Goal: Browse casually

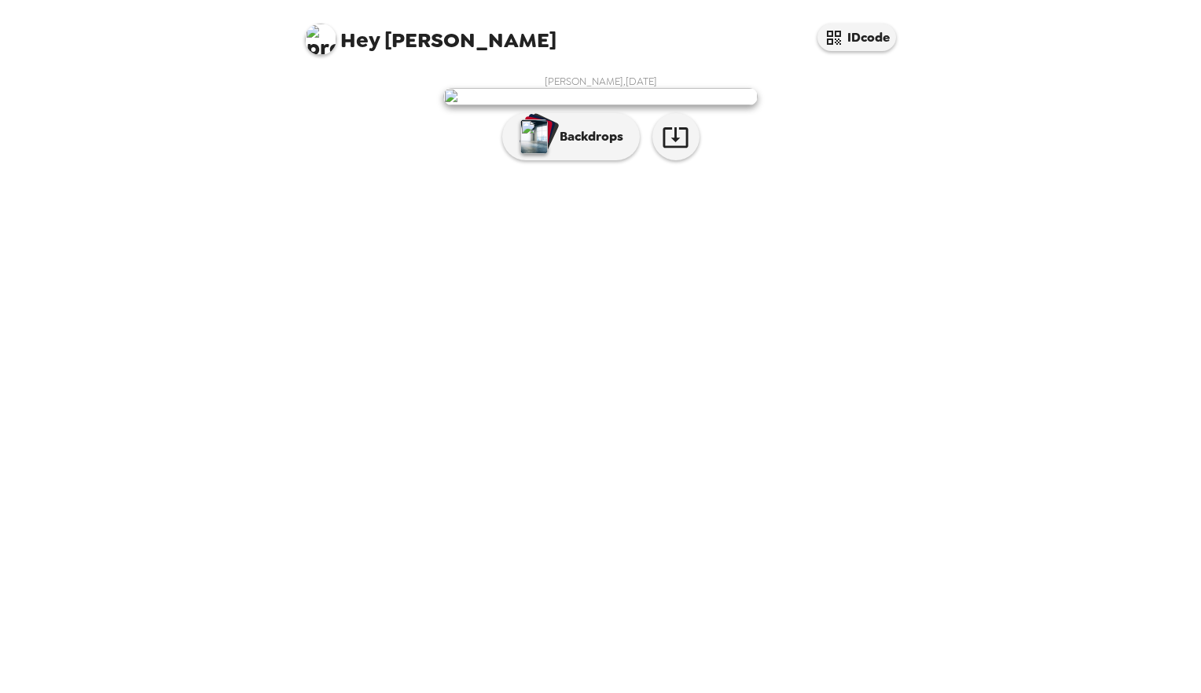
click at [673, 105] on img at bounding box center [600, 96] width 314 height 17
click at [546, 154] on img "button" at bounding box center [534, 136] width 28 height 35
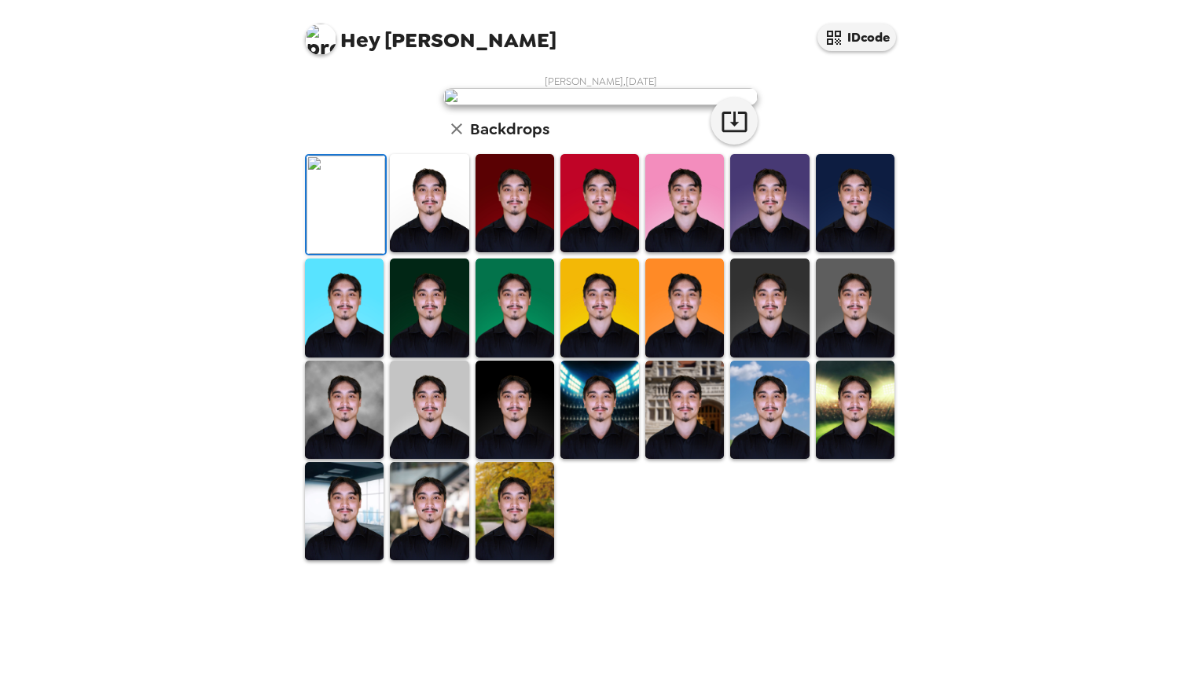
scroll to position [242, 0]
click at [435, 252] on img at bounding box center [429, 203] width 79 height 98
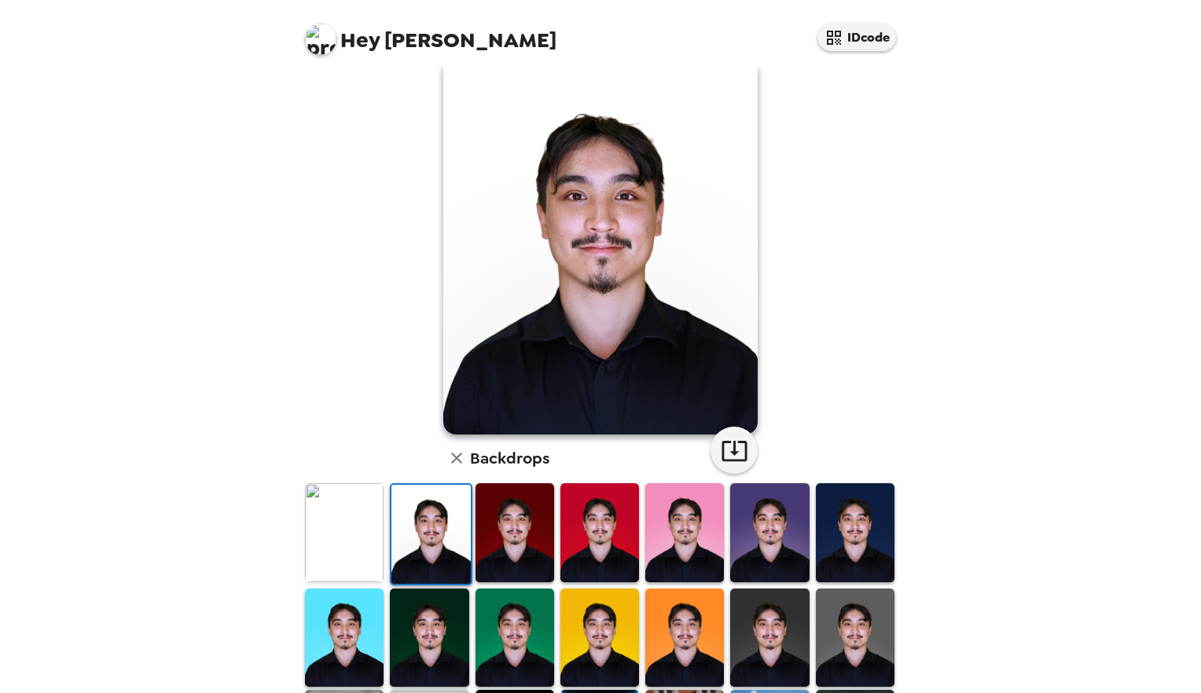
scroll to position [84, 0]
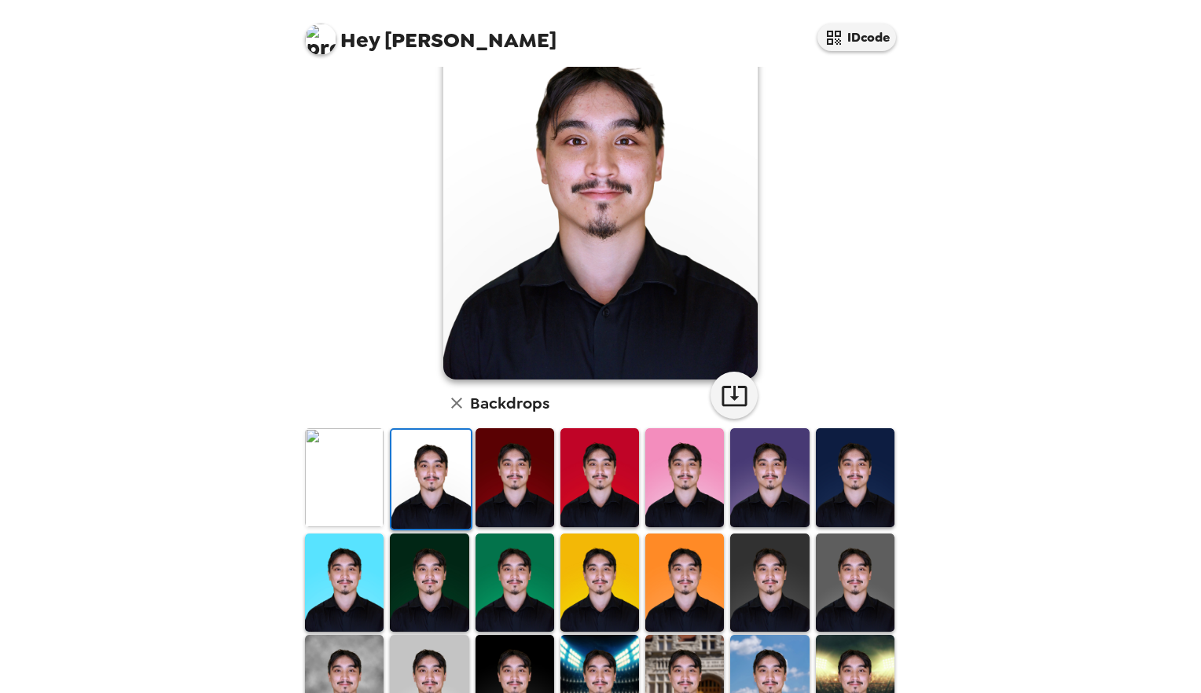
click at [492, 483] on img at bounding box center [515, 477] width 79 height 98
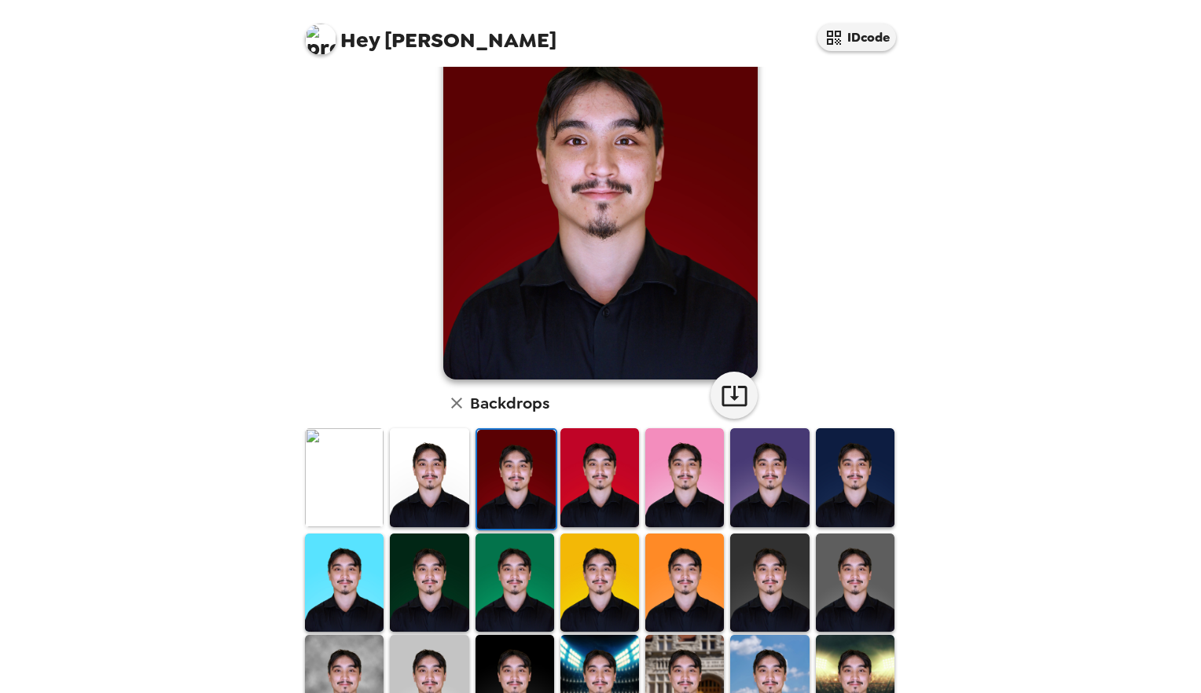
click at [436, 503] on img at bounding box center [429, 477] width 79 height 98
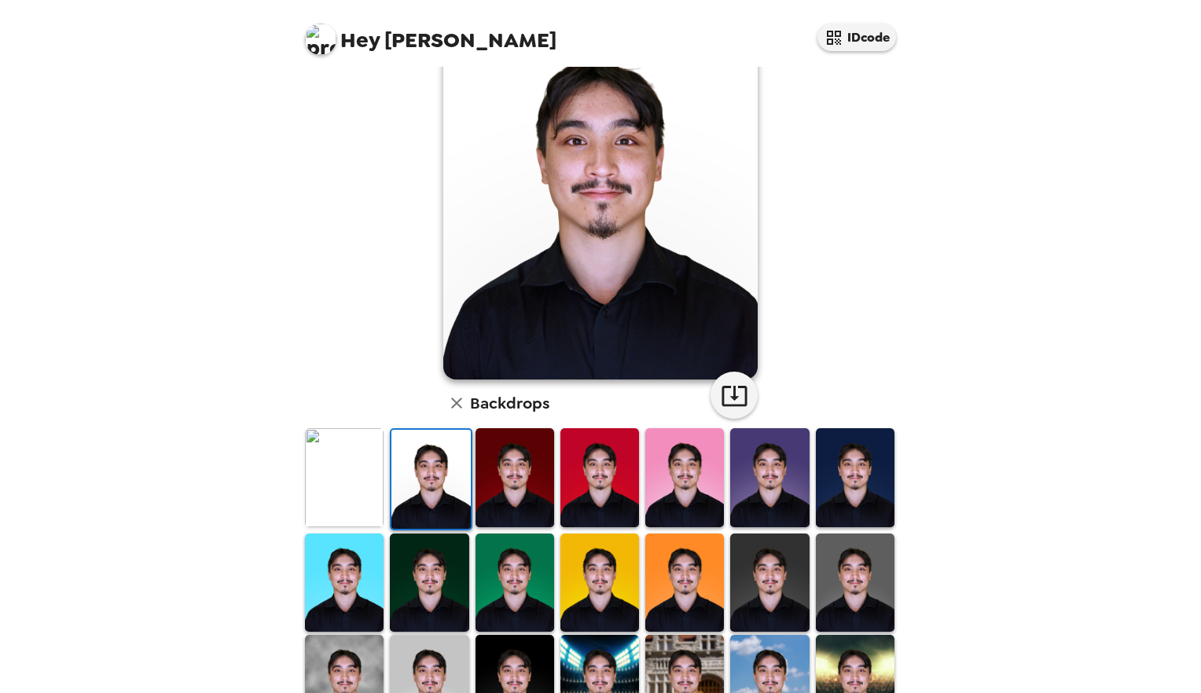
click at [861, 566] on img at bounding box center [855, 583] width 79 height 98
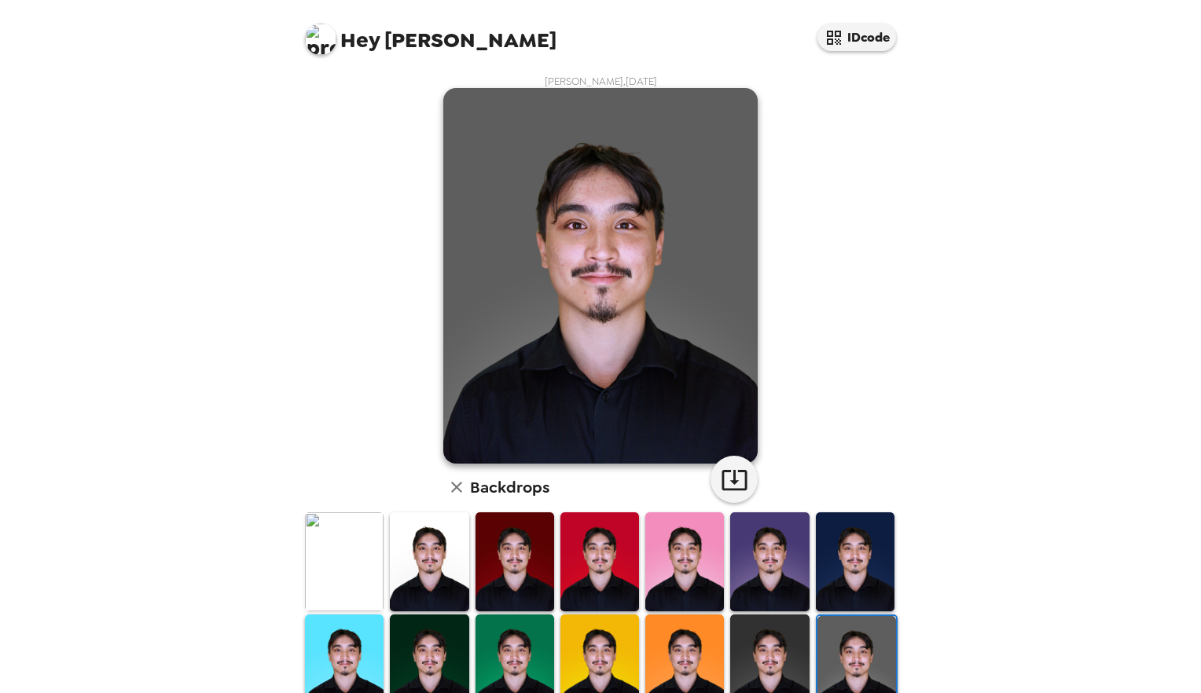
scroll to position [0, 0]
click at [412, 568] on img at bounding box center [429, 562] width 79 height 98
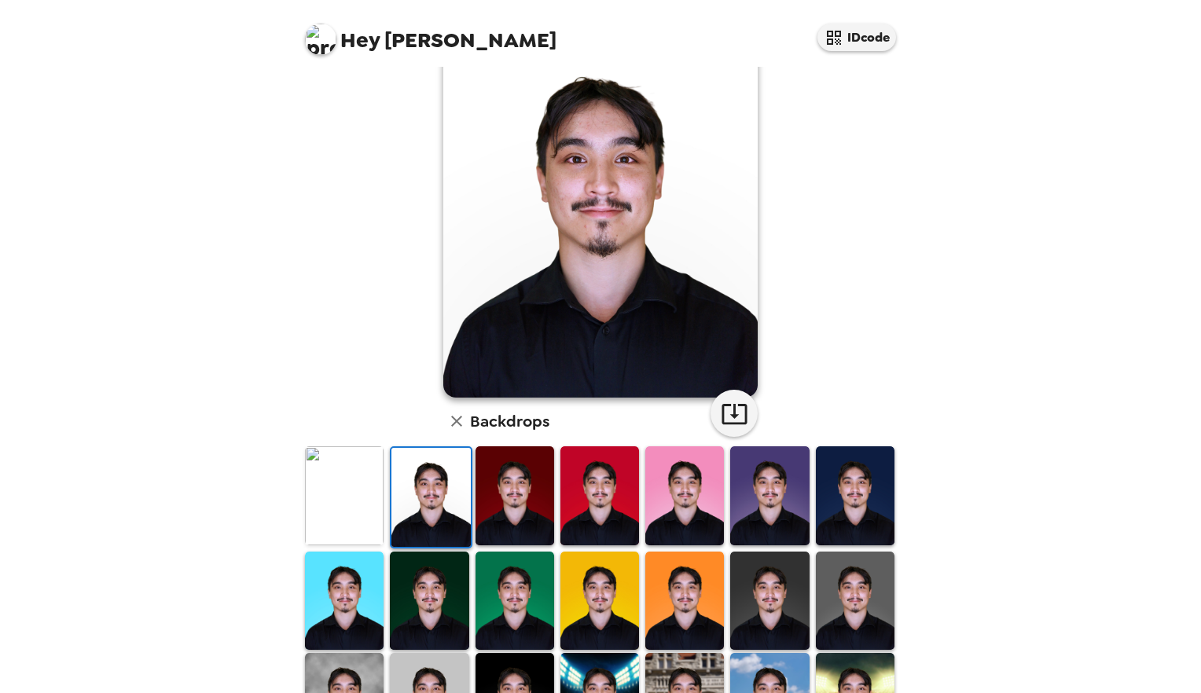
scroll to position [72, 0]
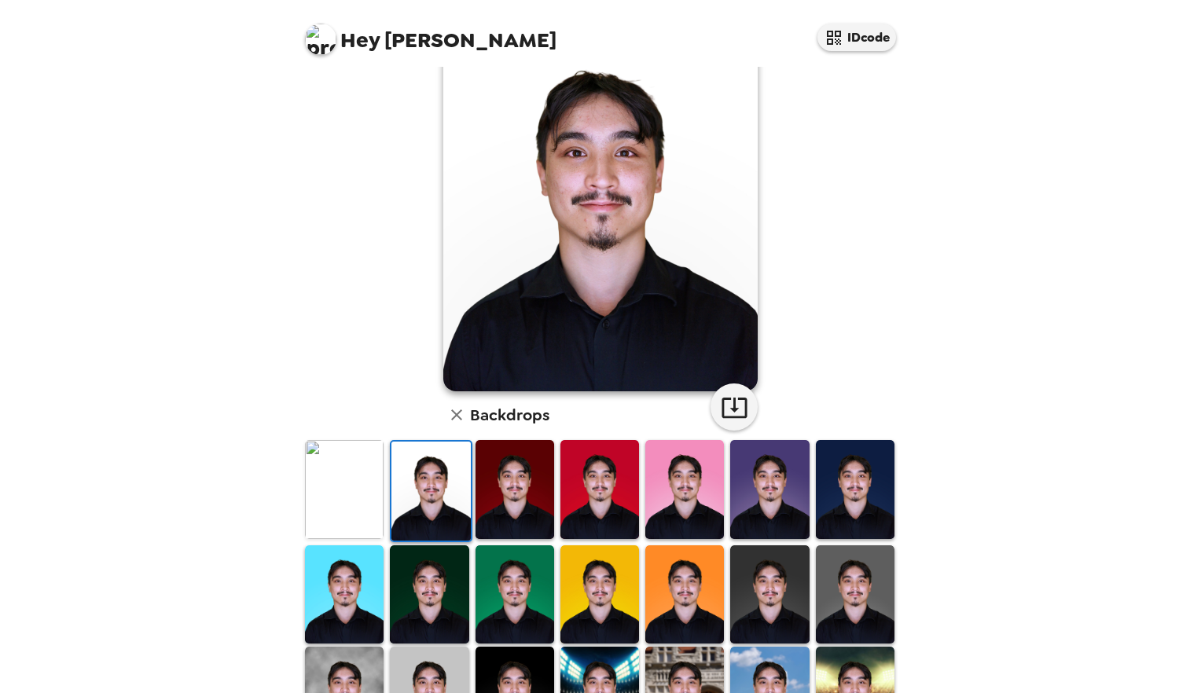
click at [849, 609] on img at bounding box center [855, 595] width 79 height 98
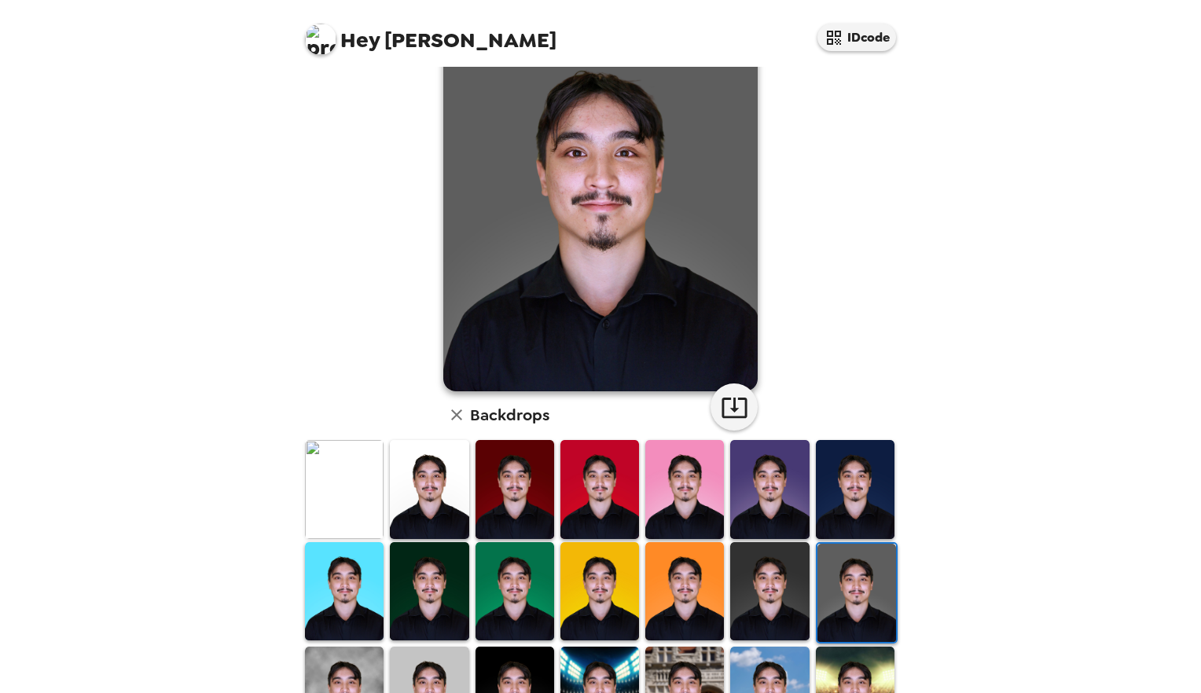
scroll to position [134, 0]
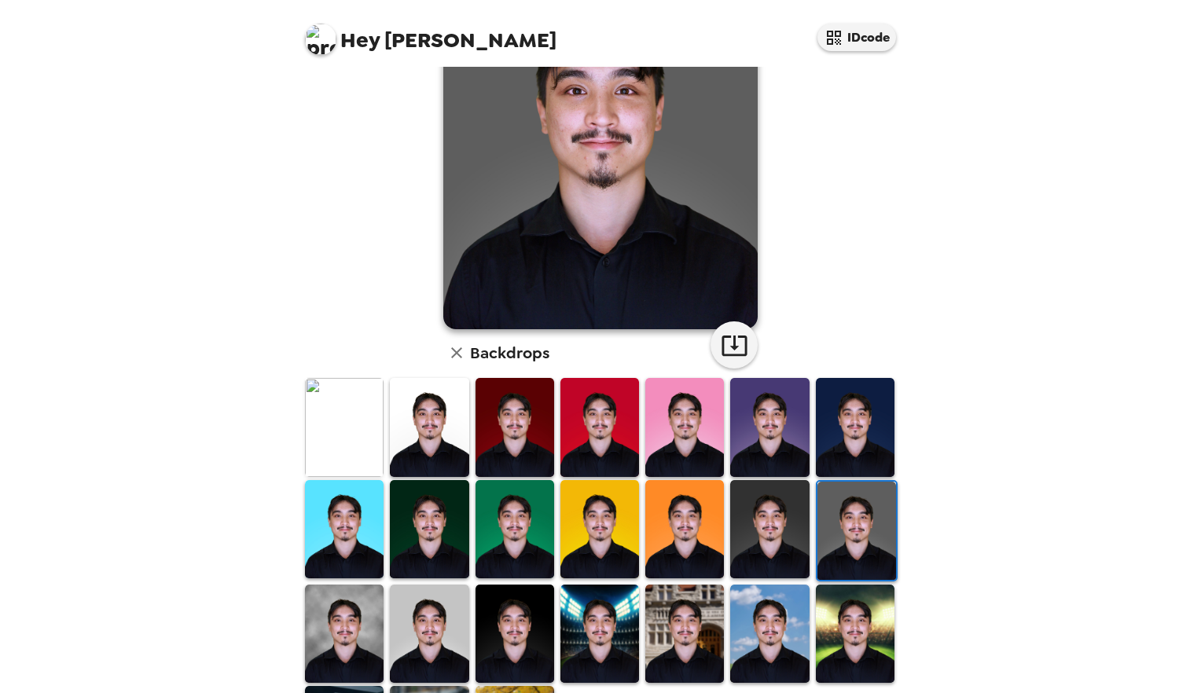
click at [408, 620] on img at bounding box center [429, 634] width 79 height 98
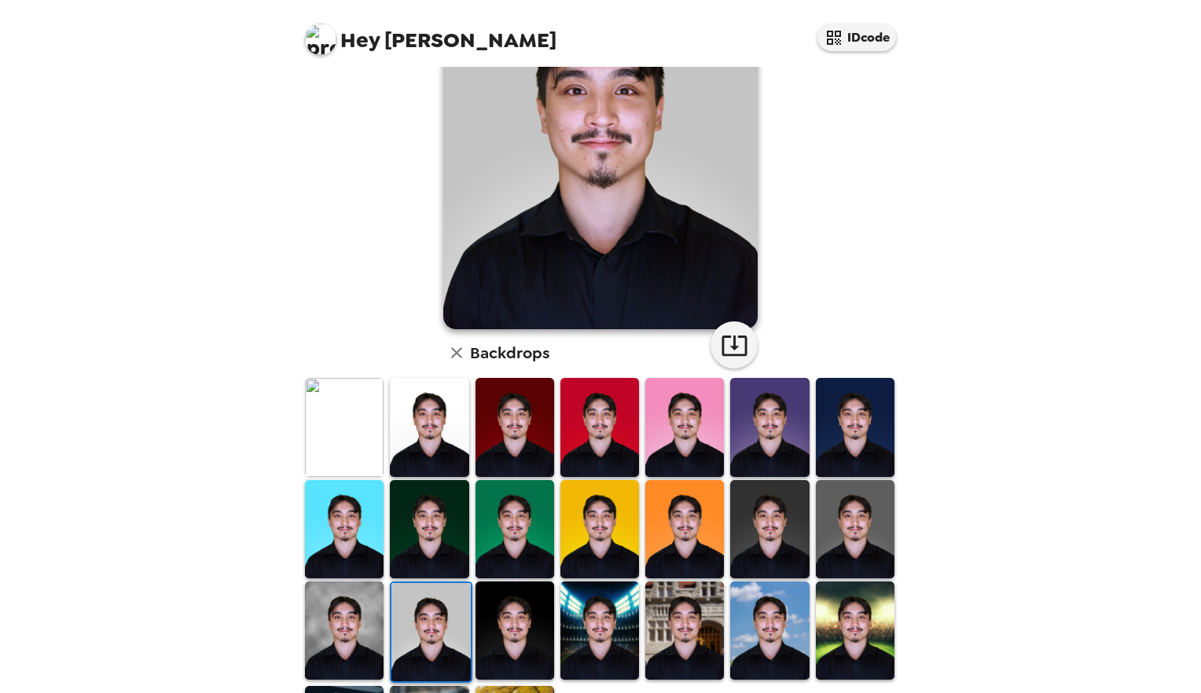
scroll to position [116, 0]
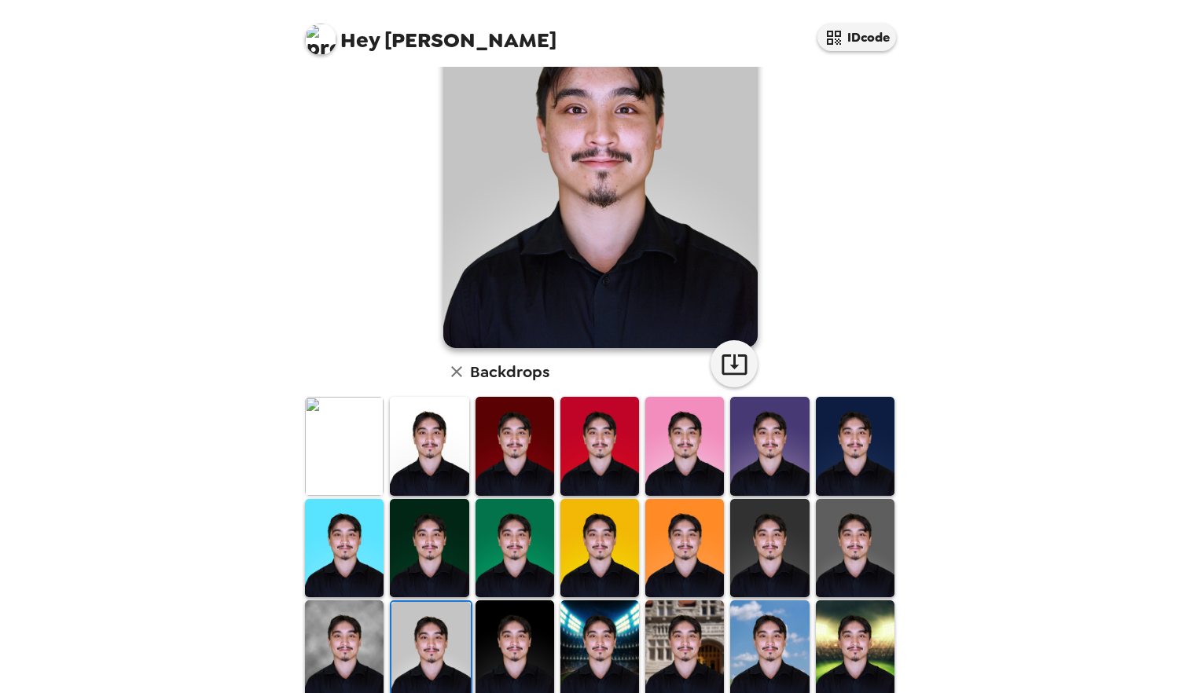
click at [351, 627] on img at bounding box center [344, 650] width 79 height 98
